Goal: Task Accomplishment & Management: Manage account settings

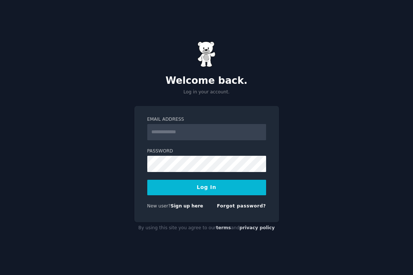
click at [223, 136] on input "Email Address" at bounding box center [206, 132] width 119 height 16
click at [222, 127] on input "Email Address" at bounding box center [206, 132] width 119 height 16
click at [0, 275] on nordpass-autofill-portal at bounding box center [0, 275] width 0 height 0
type input "**********"
click at [191, 187] on button "Log In" at bounding box center [206, 188] width 119 height 16
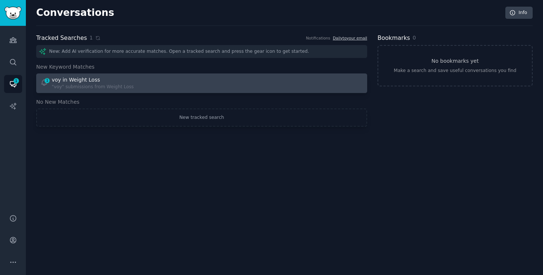
click at [117, 85] on div ""voy" submissions from Weight Loss" at bounding box center [93, 87] width 82 height 7
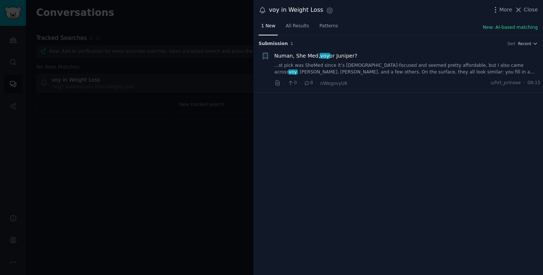
click at [381, 66] on link "...st pick was SheMed since it’s [DEMOGRAPHIC_DATA]-focused and seemed pretty a…" at bounding box center [407, 68] width 266 height 13
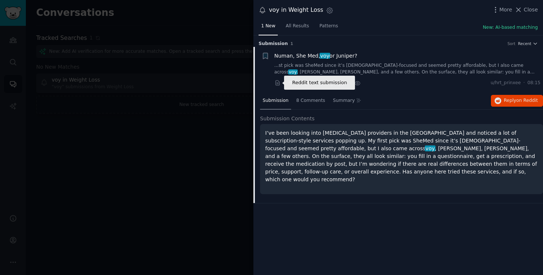
click at [278, 82] on icon at bounding box center [277, 83] width 7 height 7
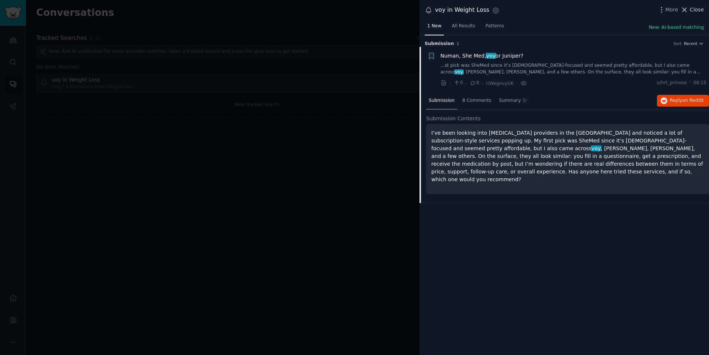
click at [413, 13] on span "Close" at bounding box center [697, 10] width 14 height 8
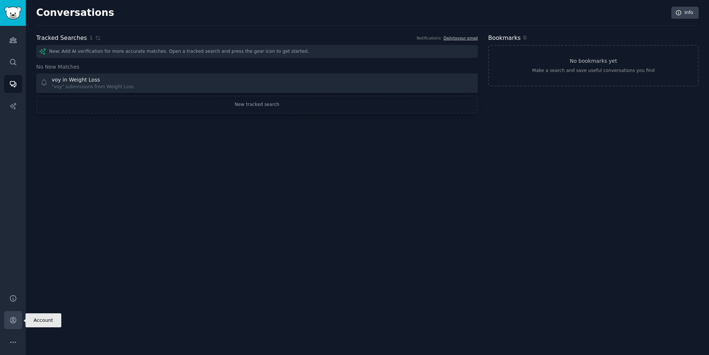
click at [7, 275] on link "Account" at bounding box center [13, 320] width 18 height 18
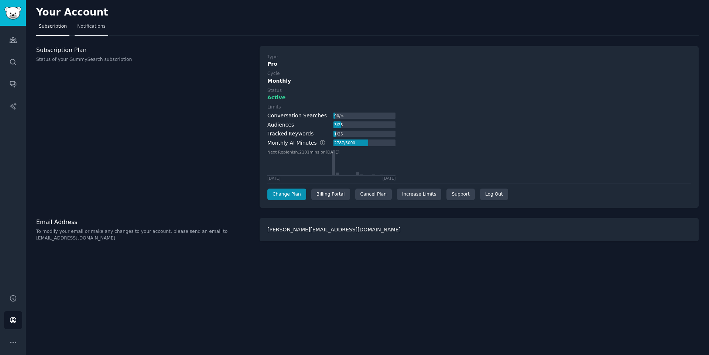
click at [101, 27] on span "Notifications" at bounding box center [91, 26] width 28 height 7
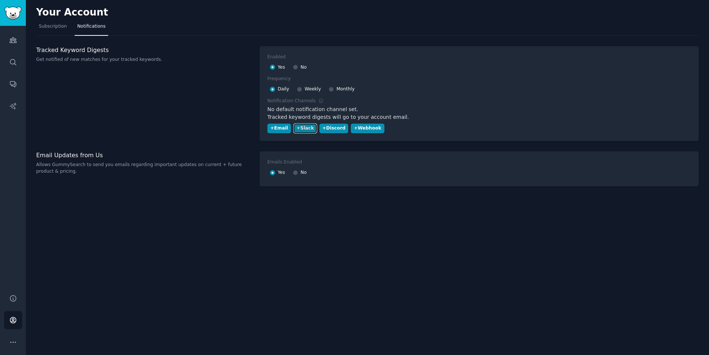
click at [303, 127] on div "+ Slack" at bounding box center [305, 128] width 17 height 7
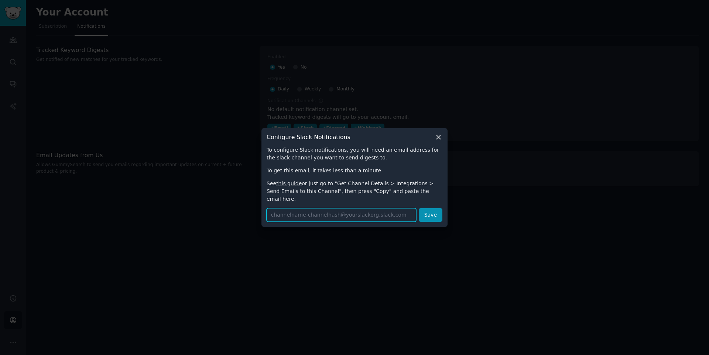
click at [341, 210] on input "text" at bounding box center [342, 215] width 150 height 14
click at [325, 190] on p "See this guide or just go to "Get Channel Details > Integrations > Send Emails …" at bounding box center [355, 191] width 176 height 23
click at [297, 186] on link "this guide" at bounding box center [288, 184] width 25 height 6
click at [330, 209] on input "text" at bounding box center [342, 215] width 150 height 14
paste input "[EMAIL_ADDRESS][DOMAIN_NAME]"
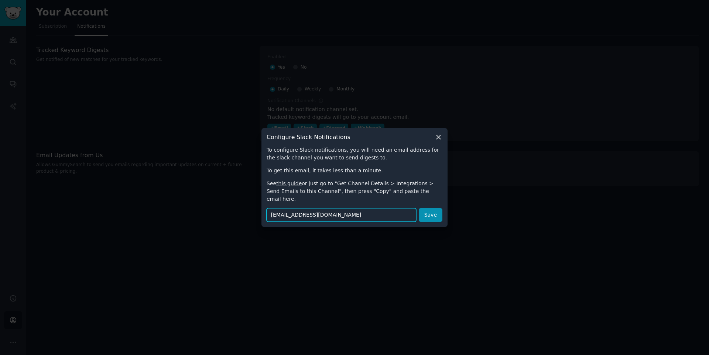
scroll to position [0, 14]
type input "[EMAIL_ADDRESS][DOMAIN_NAME]"
click at [413, 210] on button "Save" at bounding box center [431, 215] width 24 height 14
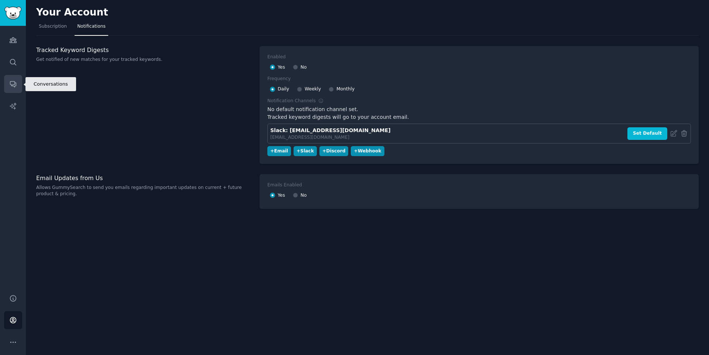
click at [11, 83] on icon "Sidebar" at bounding box center [13, 84] width 8 height 8
click at [301, 195] on span "No" at bounding box center [304, 195] width 6 height 7
click at [298, 195] on input "No" at bounding box center [295, 195] width 5 height 5
radio input "false"
radio input "true"
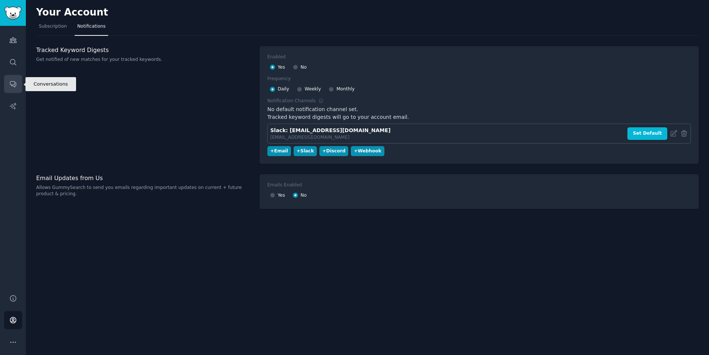
click at [8, 86] on link "Conversations" at bounding box center [13, 84] width 18 height 18
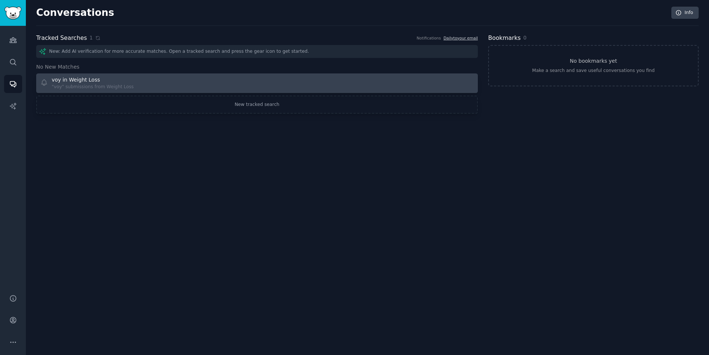
click at [106, 84] on div ""voy" submissions from Weight Loss" at bounding box center [93, 87] width 82 height 7
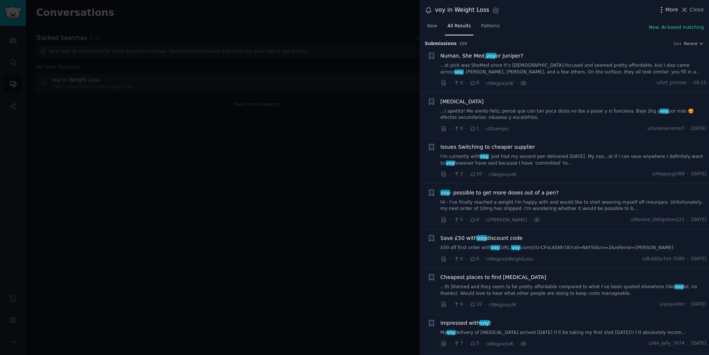
click at [413, 13] on span "More" at bounding box center [671, 10] width 13 height 8
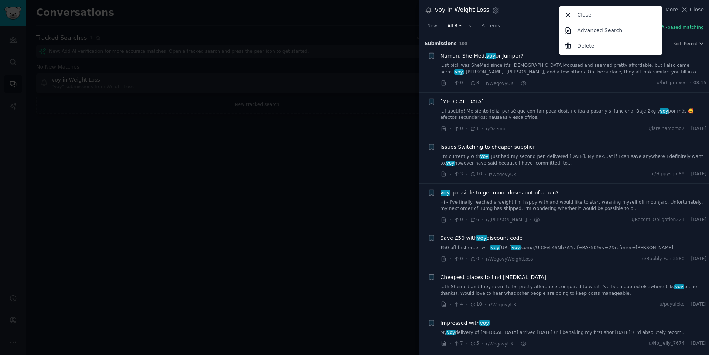
click at [413, 72] on link "...st pick was SheMed since it’s [DEMOGRAPHIC_DATA]-focused and seemed pretty a…" at bounding box center [574, 68] width 266 height 13
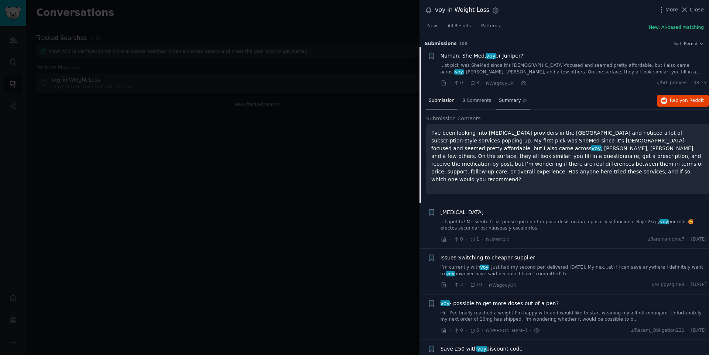
click at [413, 100] on span "Summary" at bounding box center [510, 100] width 22 height 7
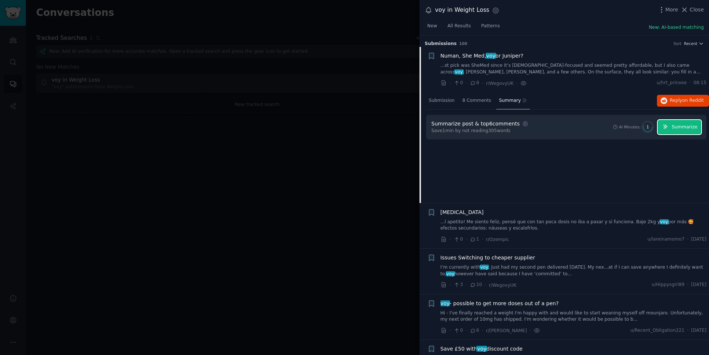
click at [413, 129] on span "Summarize" at bounding box center [684, 127] width 25 height 7
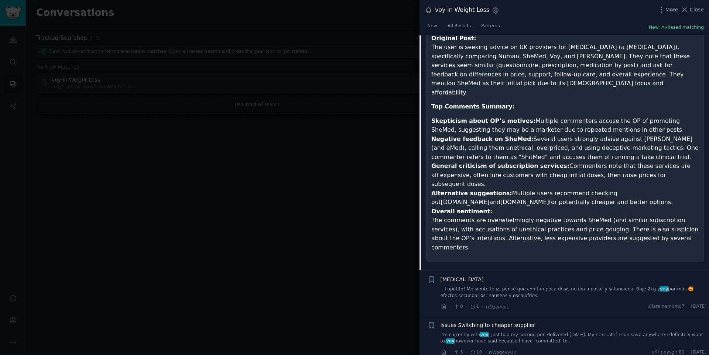
scroll to position [430, 0]
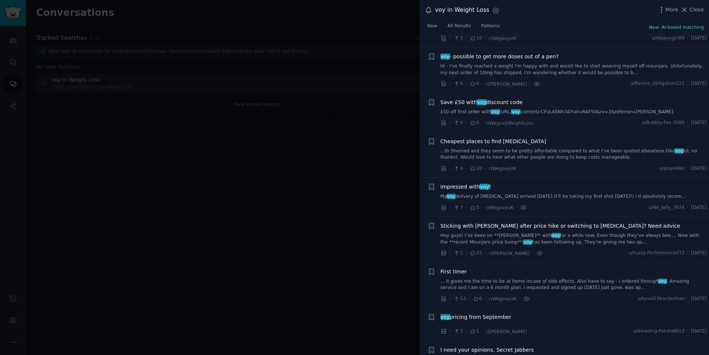
click at [378, 189] on div at bounding box center [354, 177] width 709 height 355
